Goal: Information Seeking & Learning: Learn about a topic

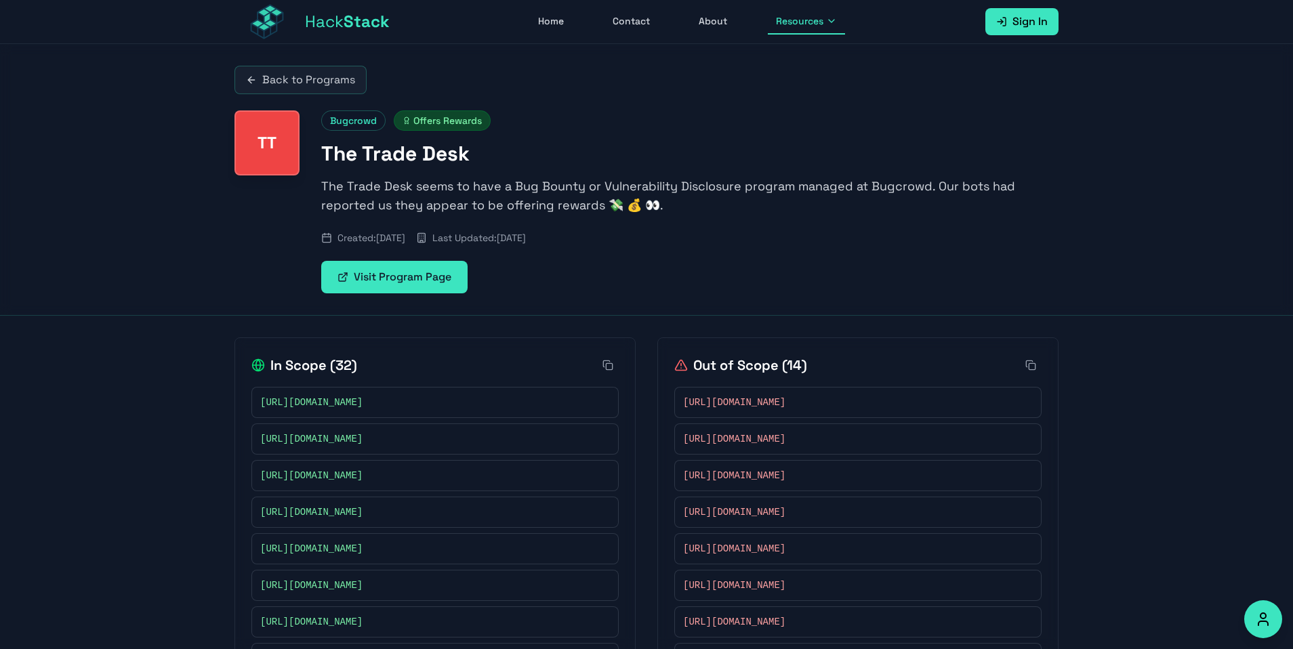
click at [348, 77] on link "Back to Programs" at bounding box center [301, 80] width 132 height 28
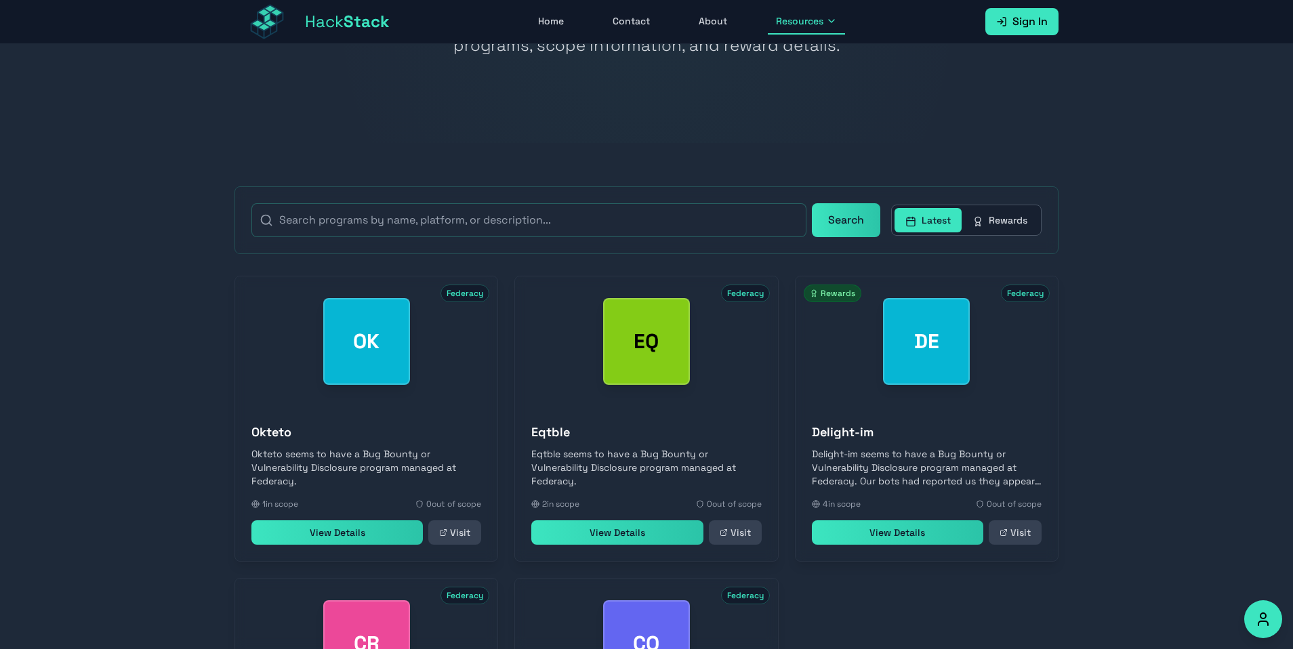
scroll to position [325, 0]
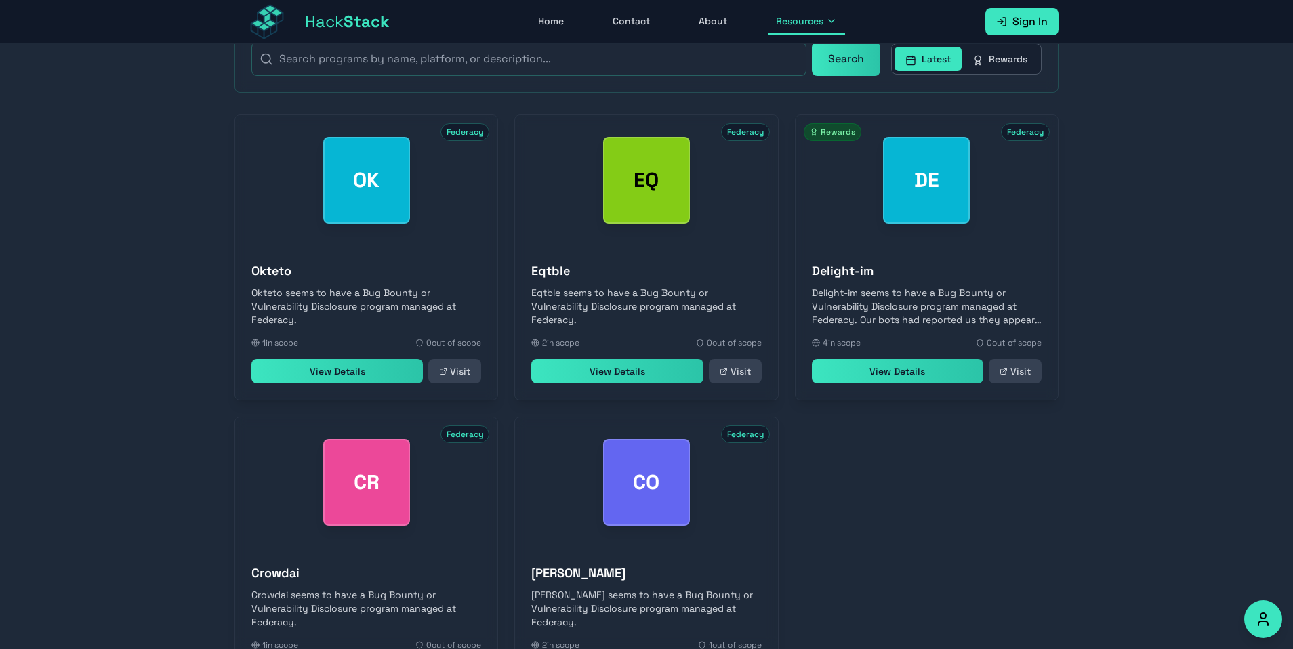
click at [361, 380] on link "View Details" at bounding box center [336, 371] width 171 height 24
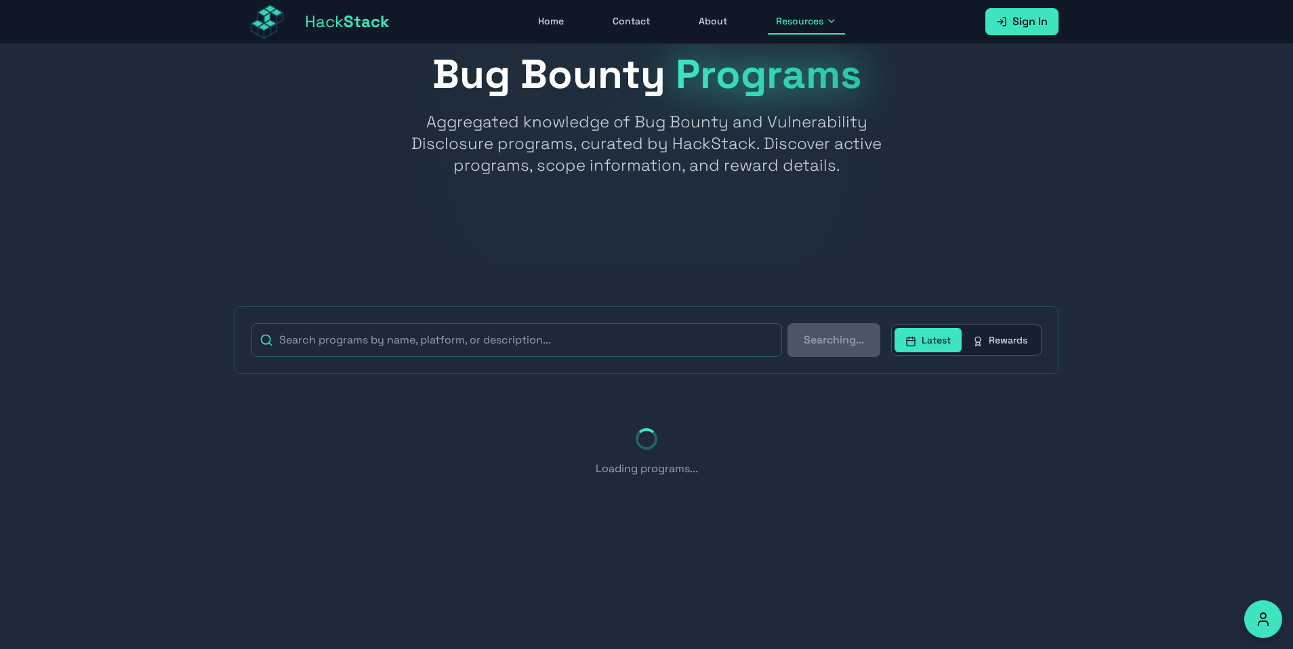
scroll to position [325, 0]
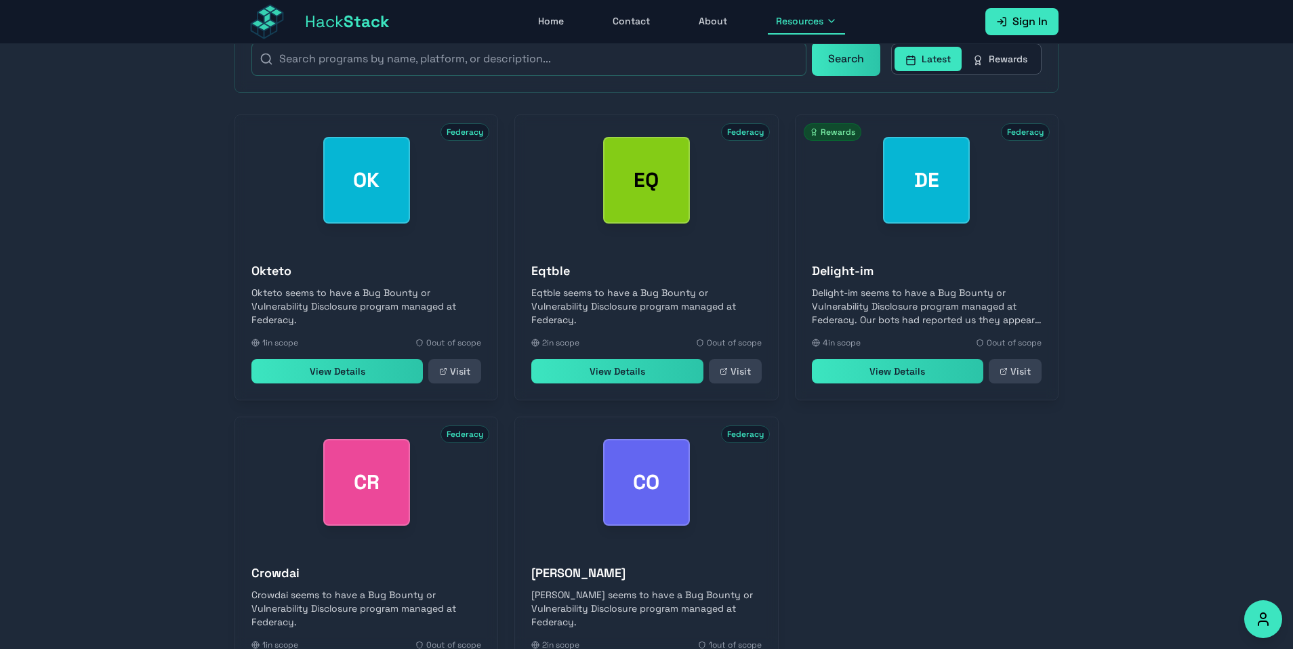
click at [1146, 273] on section "Search Latest Rewards OK Federacy Okteto Okteto seems to have a Bug Bounty or V…" at bounding box center [646, 391] width 1293 height 819
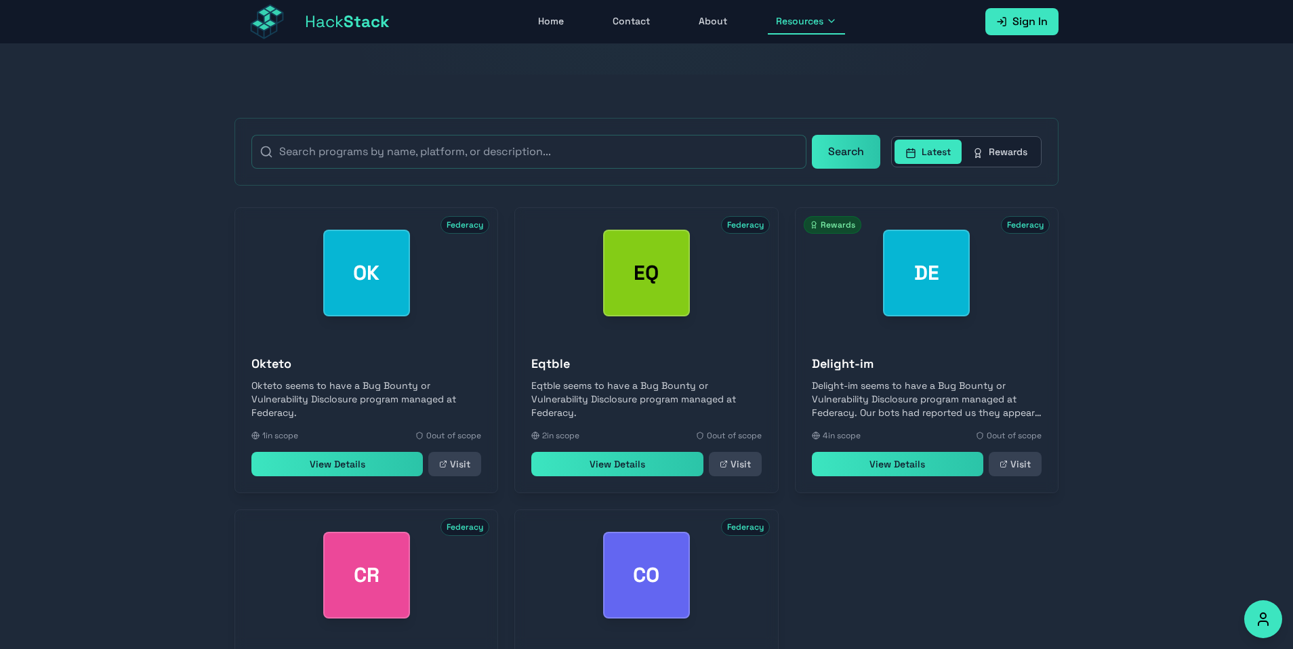
scroll to position [151, 0]
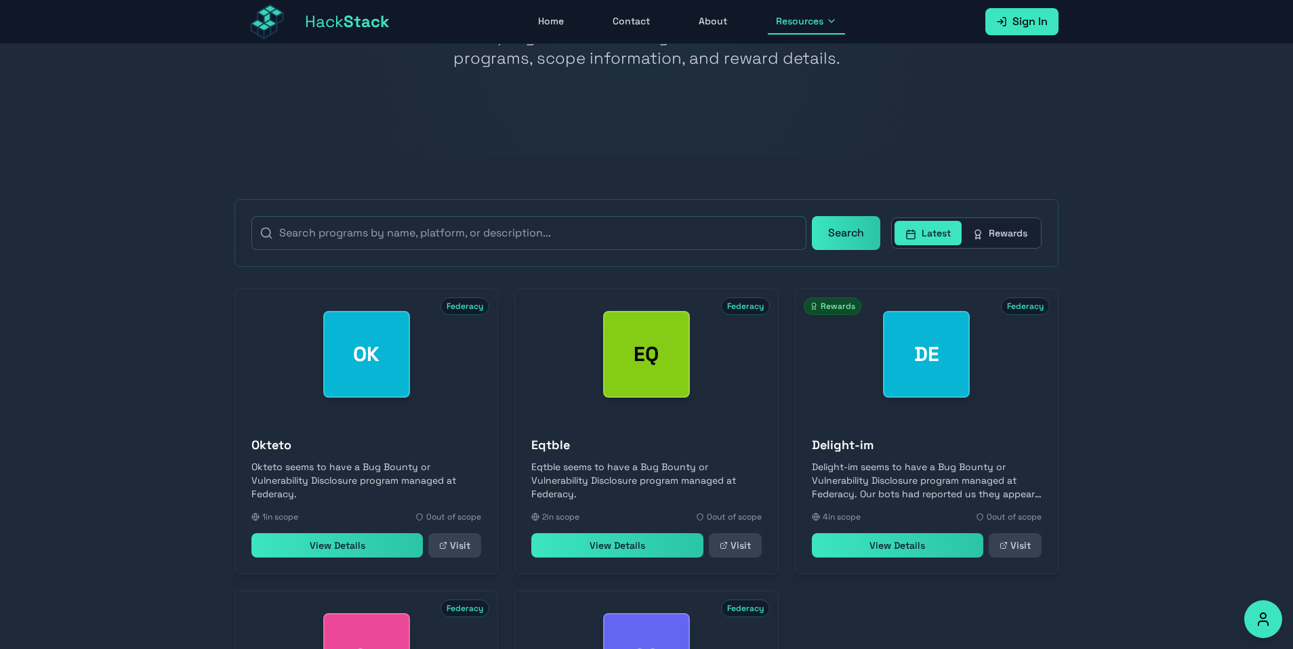
click at [987, 232] on button "Rewards" at bounding box center [1000, 233] width 77 height 24
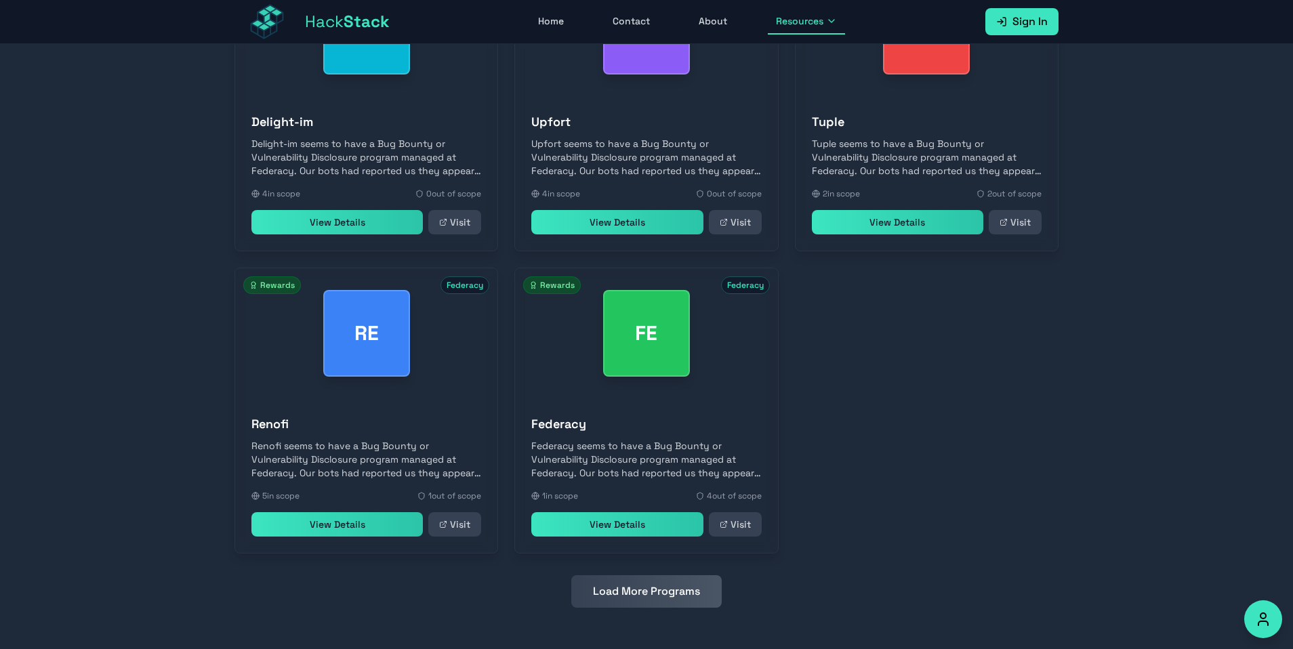
scroll to position [477, 0]
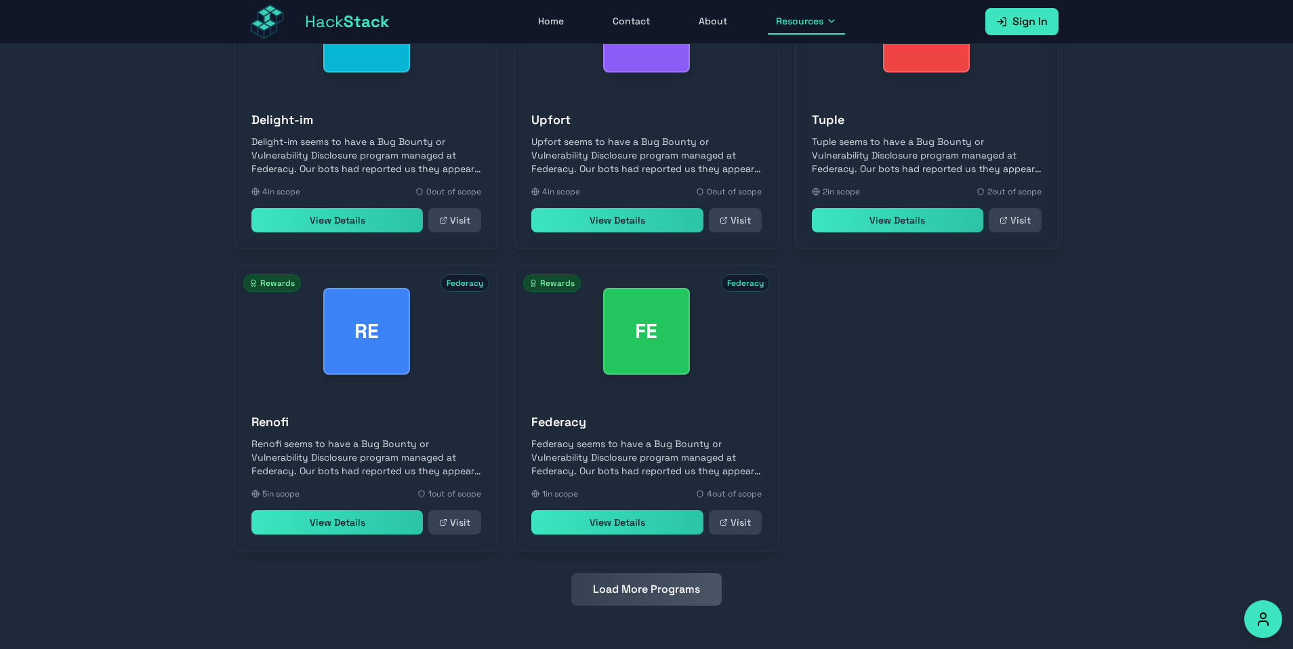
click at [596, 419] on h3 "Federacy" at bounding box center [646, 422] width 230 height 19
click at [630, 528] on link "View Details" at bounding box center [616, 522] width 171 height 24
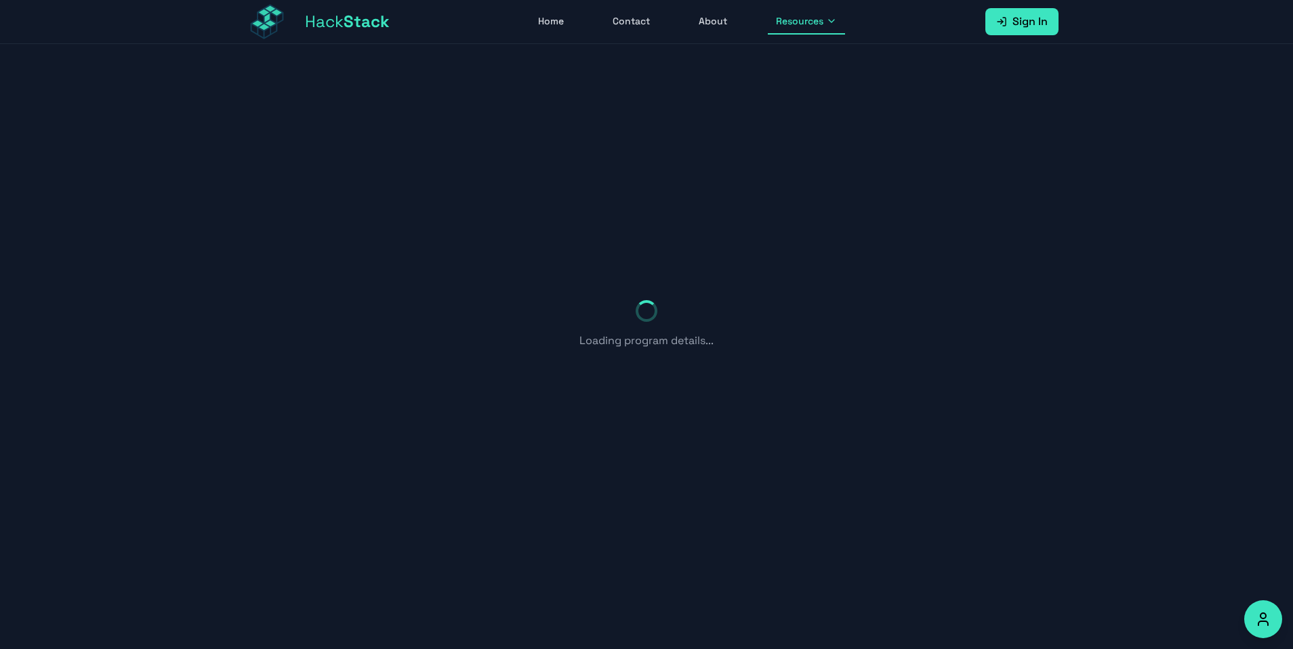
scroll to position [44, 0]
